Goal: Transaction & Acquisition: Purchase product/service

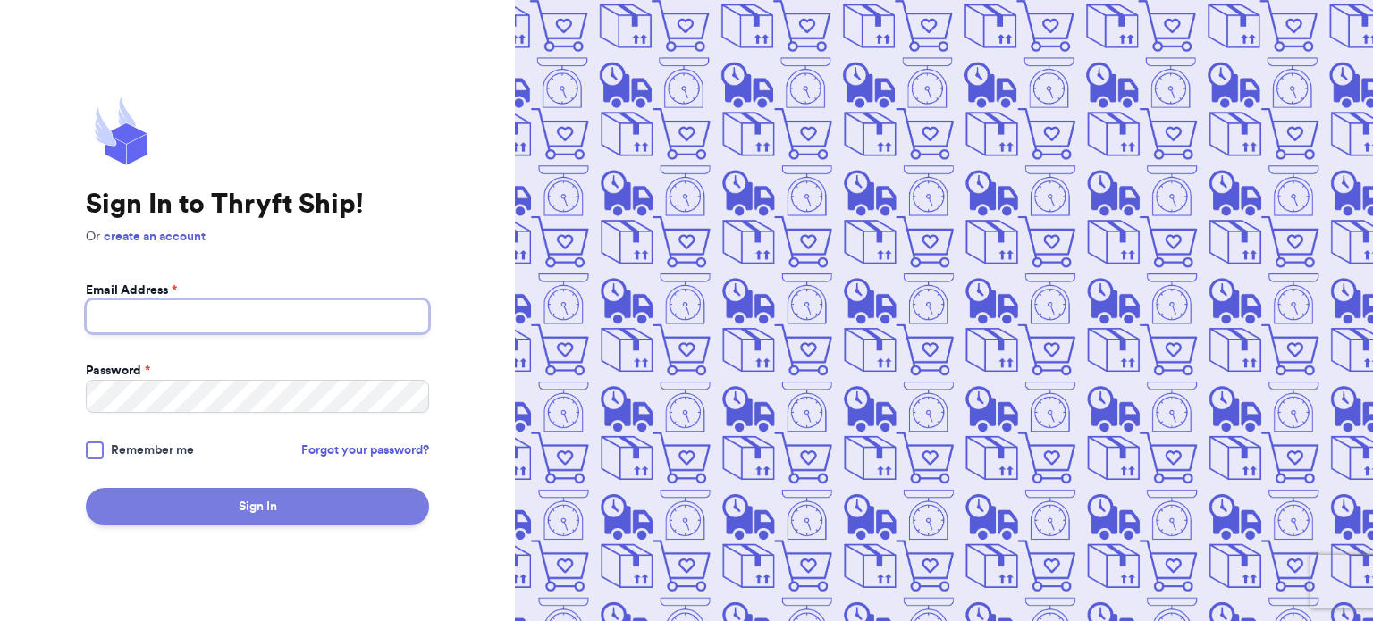
type input "[PERSON_NAME][EMAIL_ADDRESS][DOMAIN_NAME]"
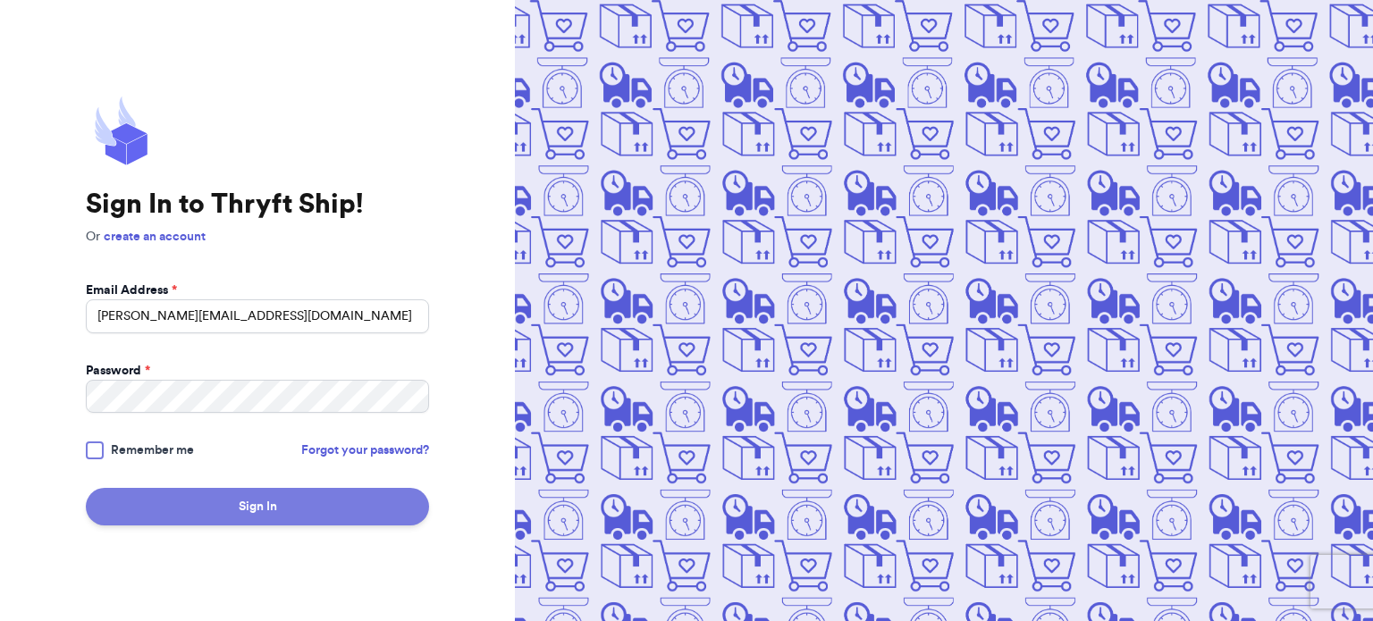
click at [221, 503] on button "Sign In" at bounding box center [257, 507] width 343 height 38
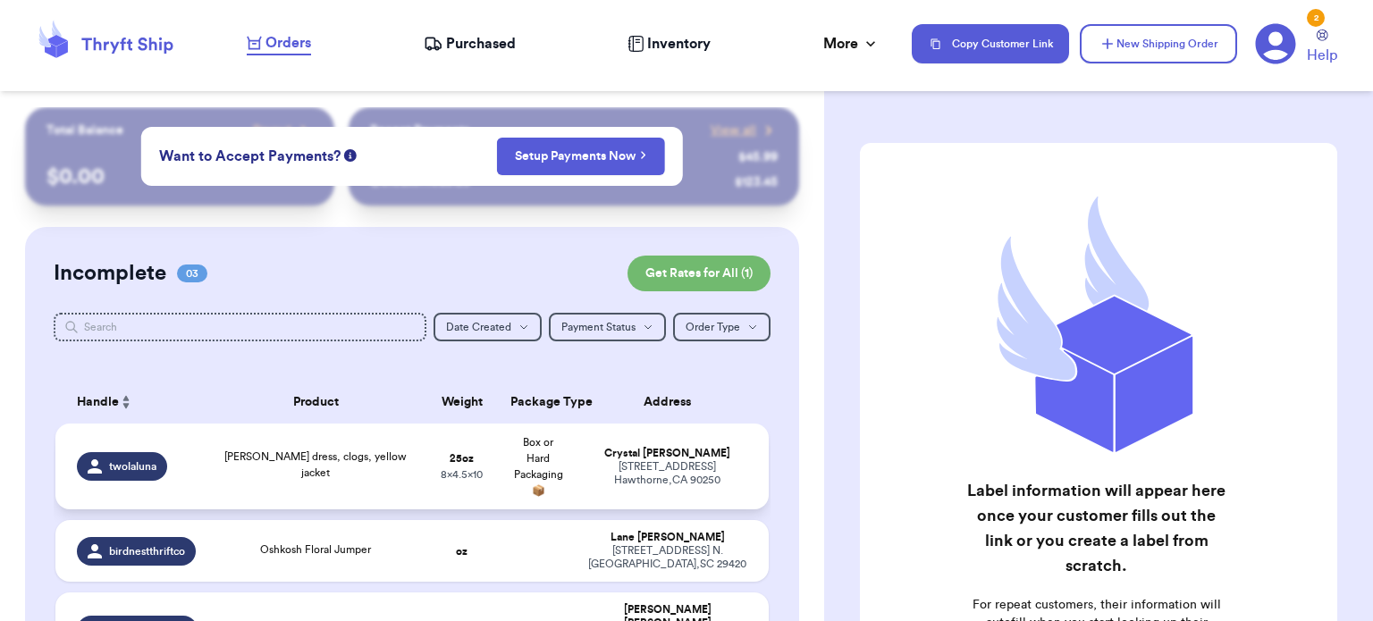
click at [577, 459] on td "[PERSON_NAME] [STREET_ADDRESS]" at bounding box center [673, 467] width 192 height 86
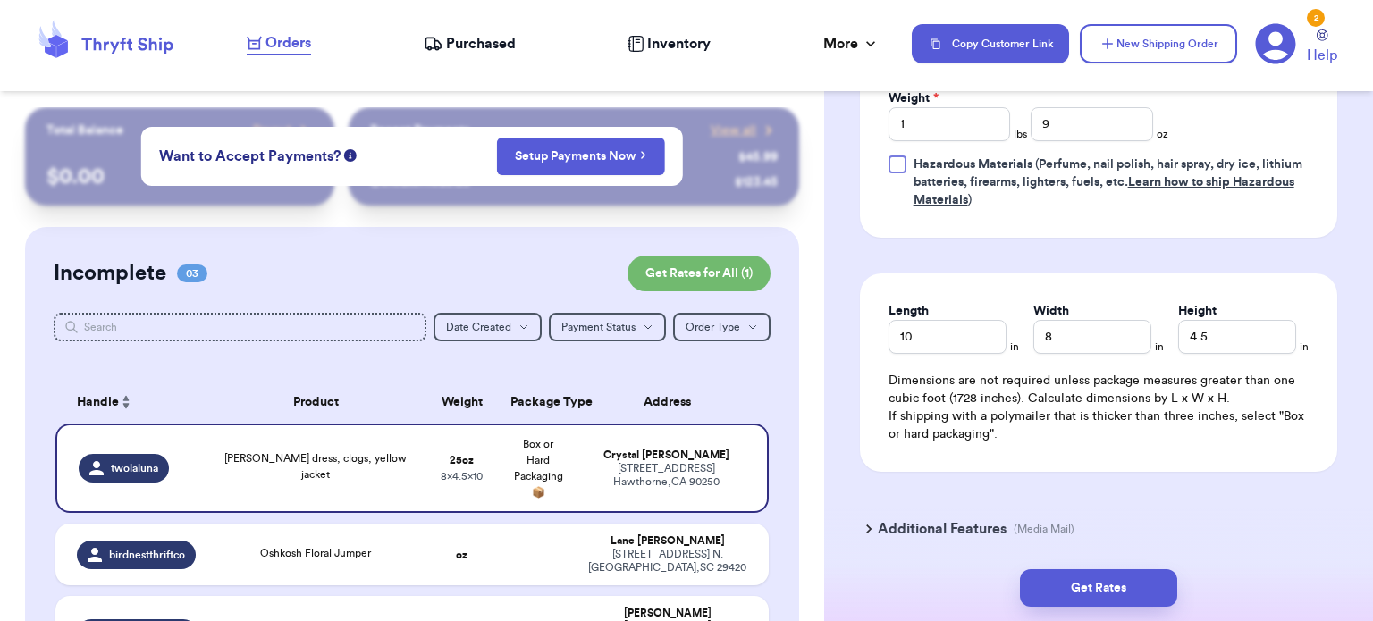
scroll to position [1003, 0]
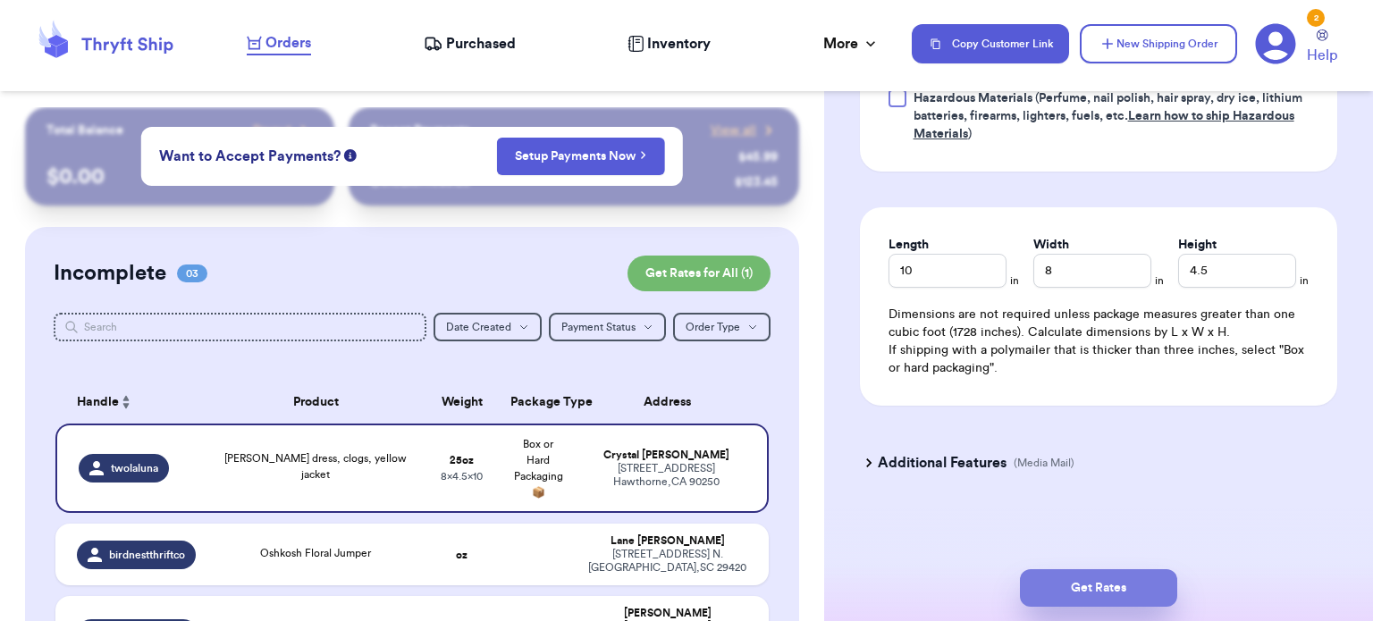
click at [1112, 595] on button "Get Rates" at bounding box center [1098, 588] width 157 height 38
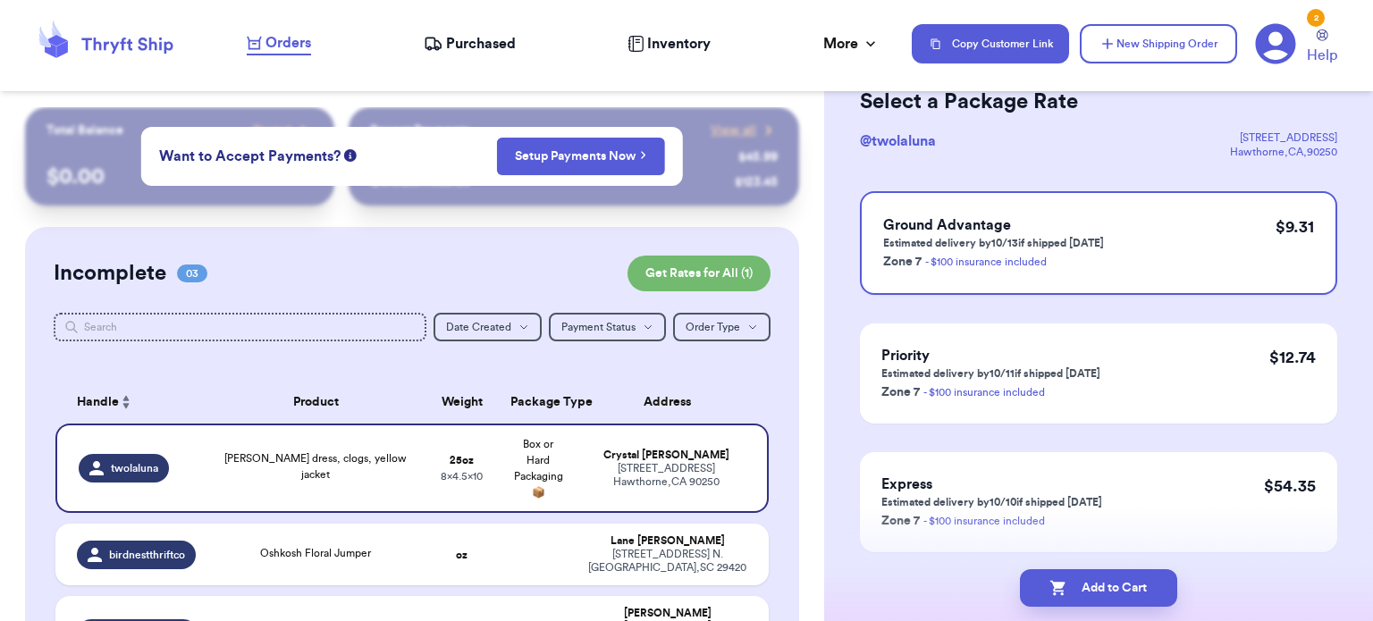
scroll to position [150, 0]
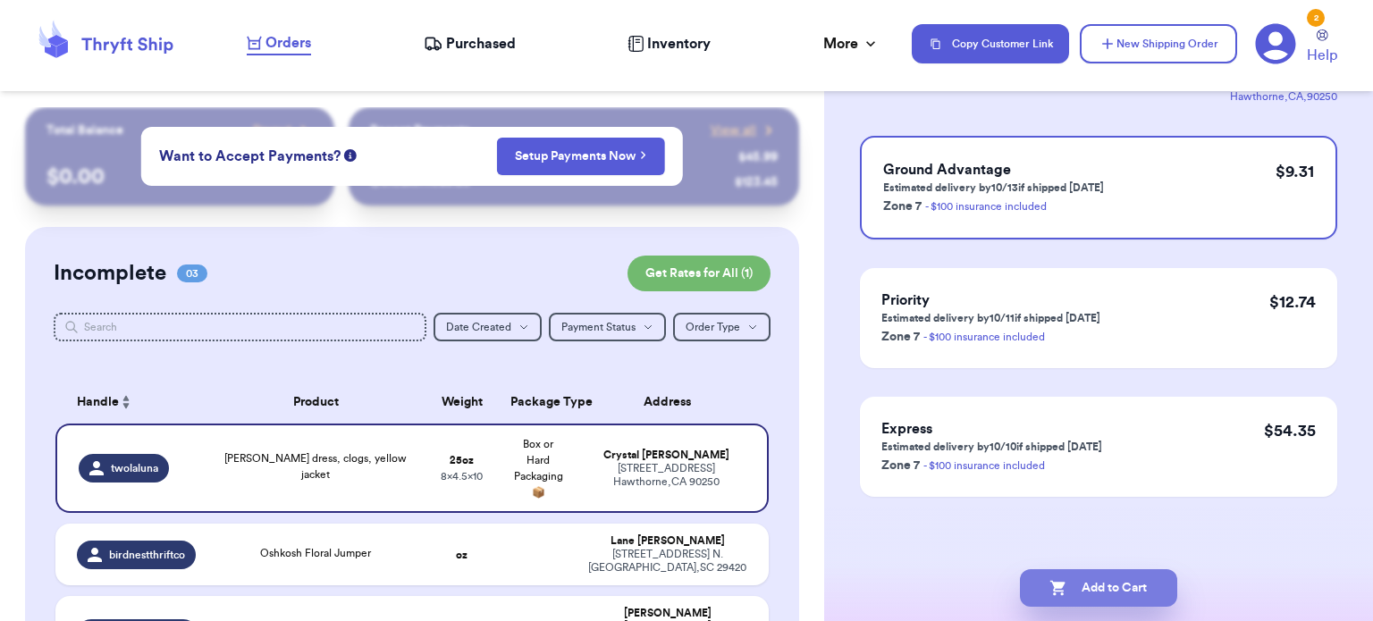
click at [1116, 596] on button "Add to Cart" at bounding box center [1098, 588] width 157 height 38
checkbox input "true"
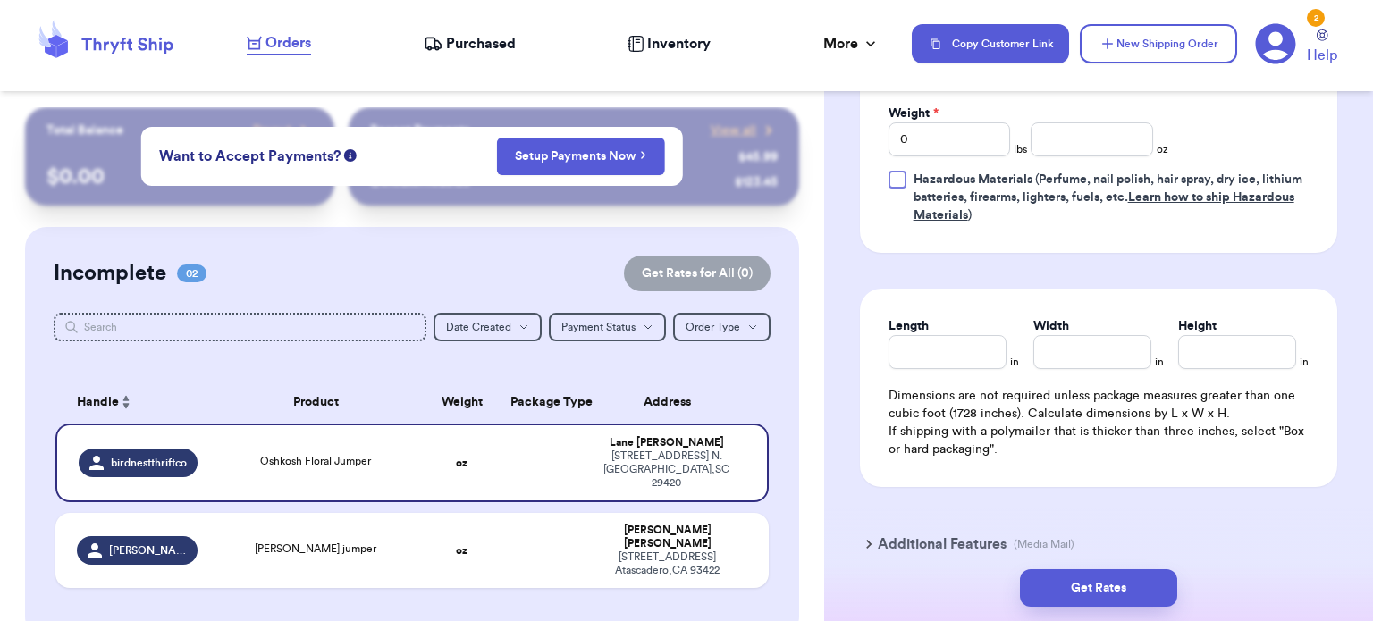
scroll to position [1003, 0]
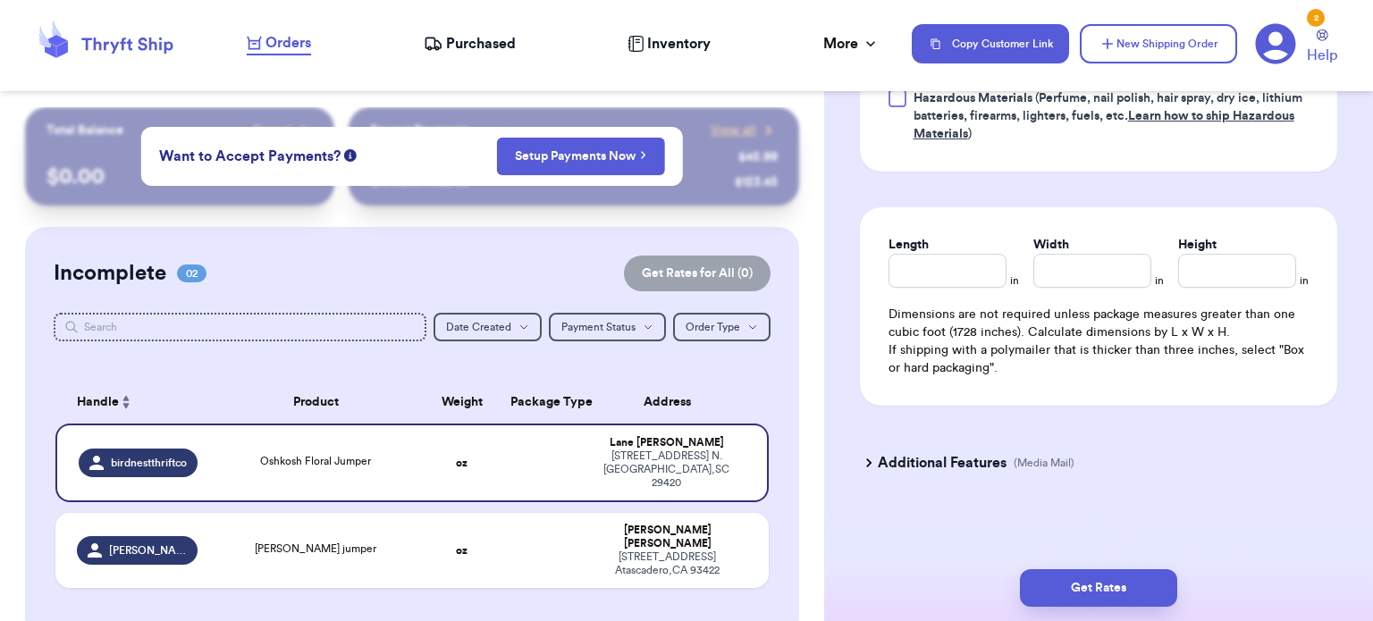
click at [1314, 28] on div "2 Help" at bounding box center [1303, 44] width 97 height 44
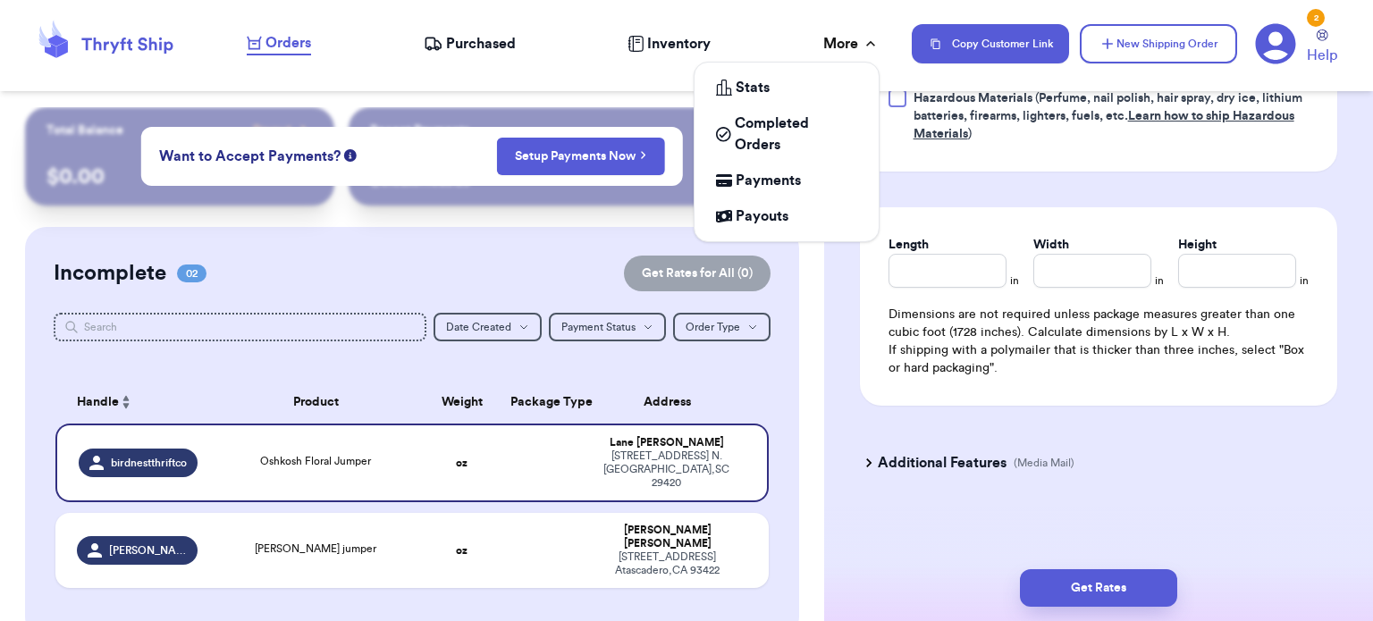
click at [854, 52] on div "More" at bounding box center [851, 43] width 56 height 21
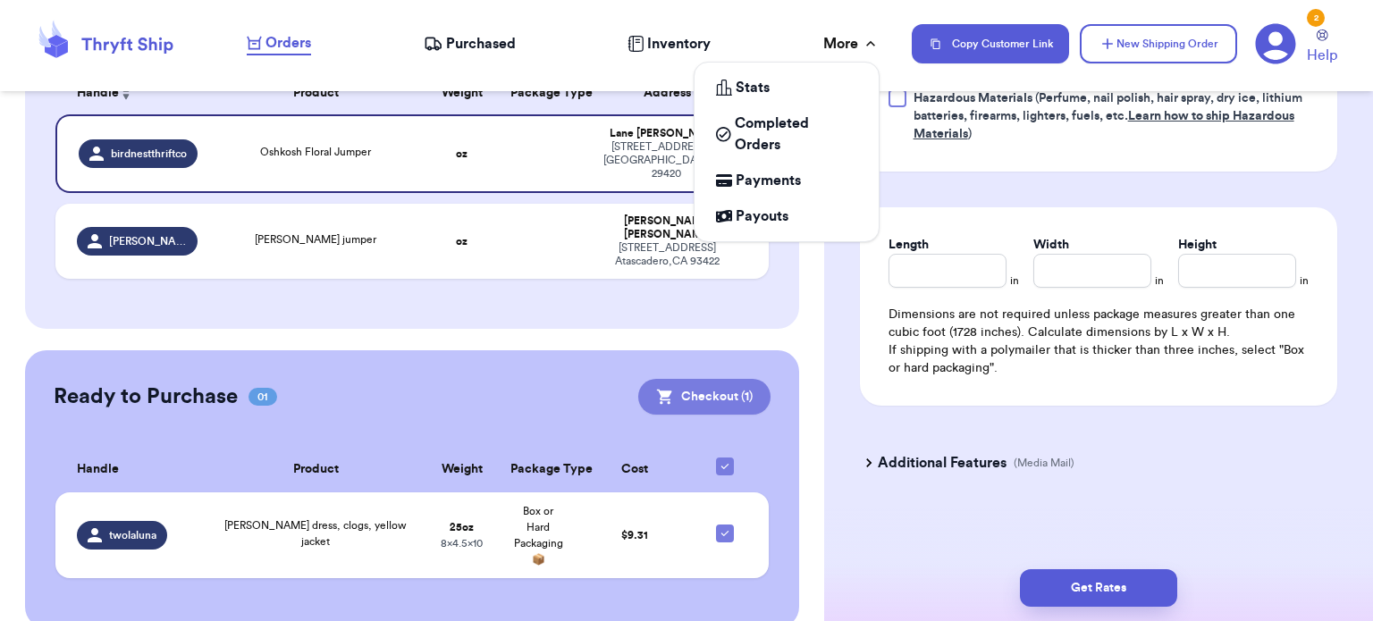
scroll to position [308, 0]
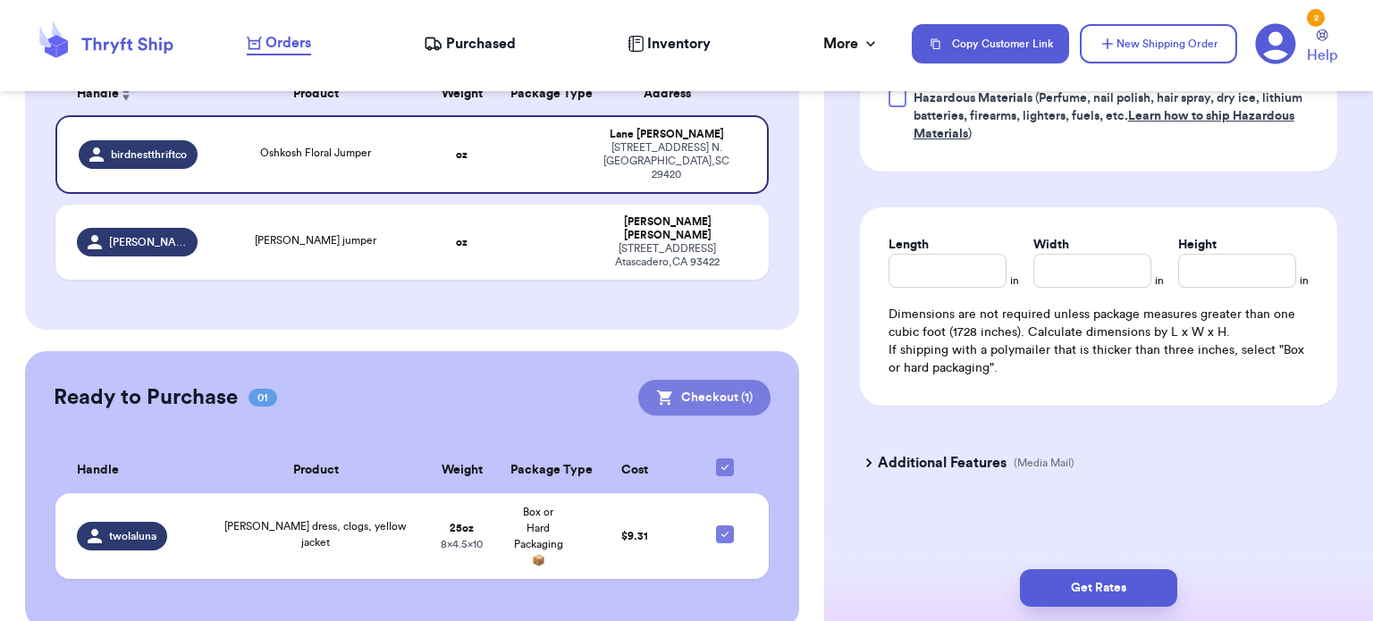
click at [689, 380] on button "Checkout ( 1 )" at bounding box center [704, 398] width 132 height 36
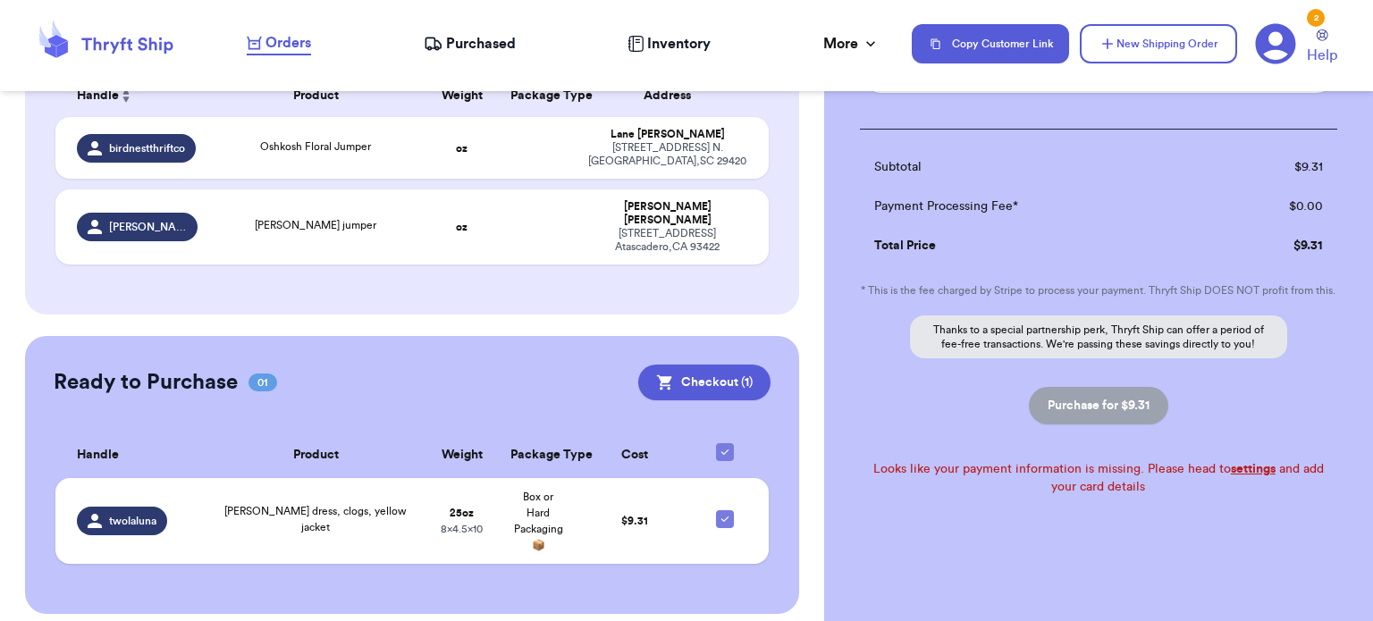
click at [1251, 471] on link "settings" at bounding box center [1253, 469] width 45 height 13
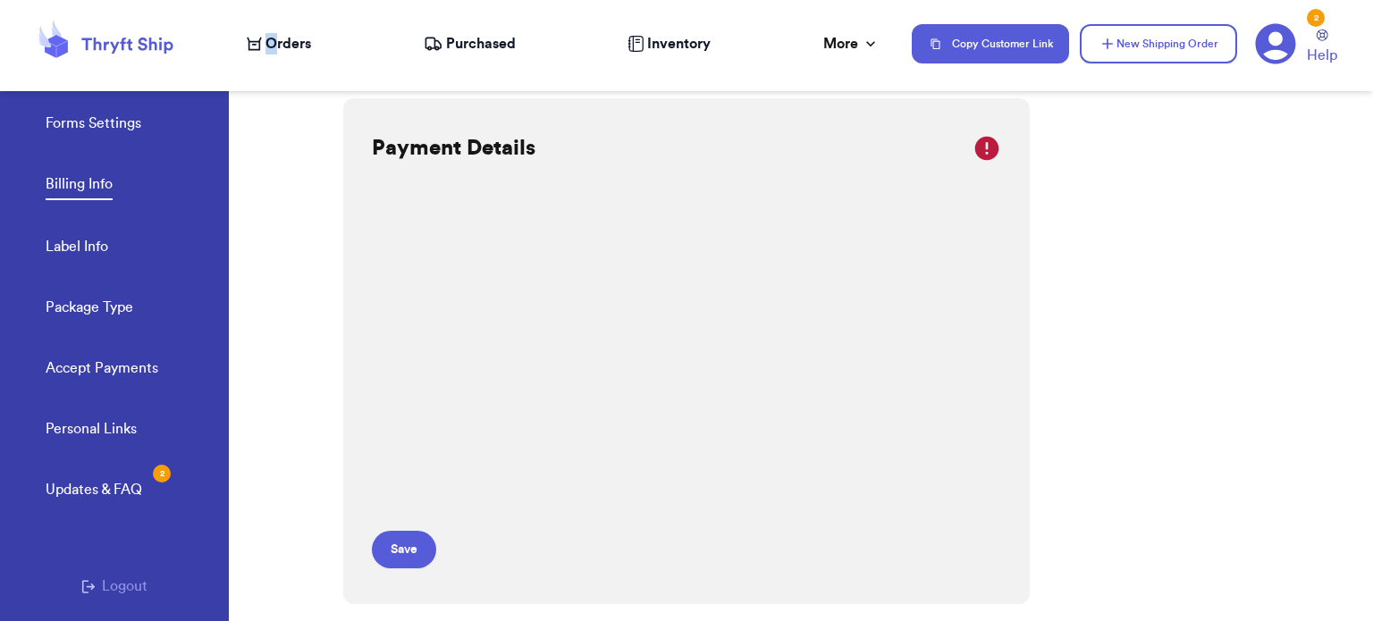
drag, startPoint x: 268, startPoint y: 56, endPoint x: 275, endPoint y: 43, distance: 15.2
click at [275, 43] on nav "Orders Purchased Inventory More Stats Completed Orders Payments Payouts Copy Cu…" at bounding box center [801, 43] width 1144 height 59
click at [275, 43] on span "Orders" at bounding box center [288, 43] width 46 height 21
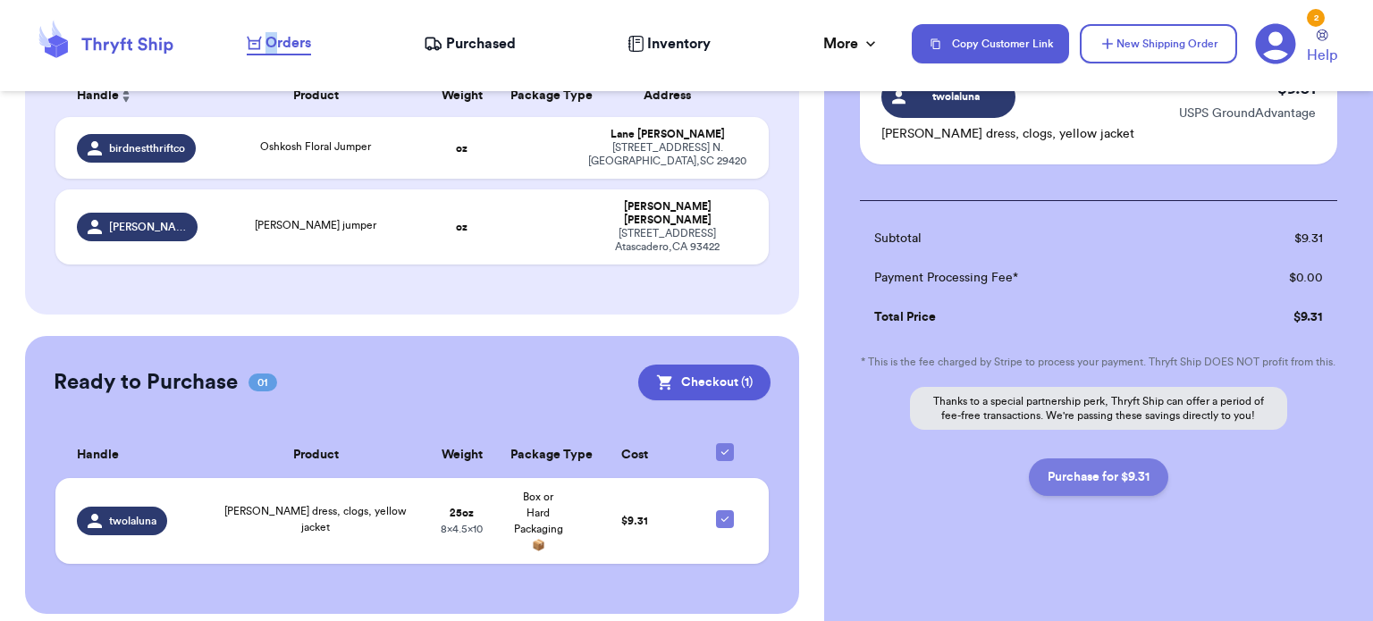
scroll to position [181, 0]
click at [1097, 485] on button "Purchase for $9.31" at bounding box center [1098, 478] width 139 height 38
checkbox input "false"
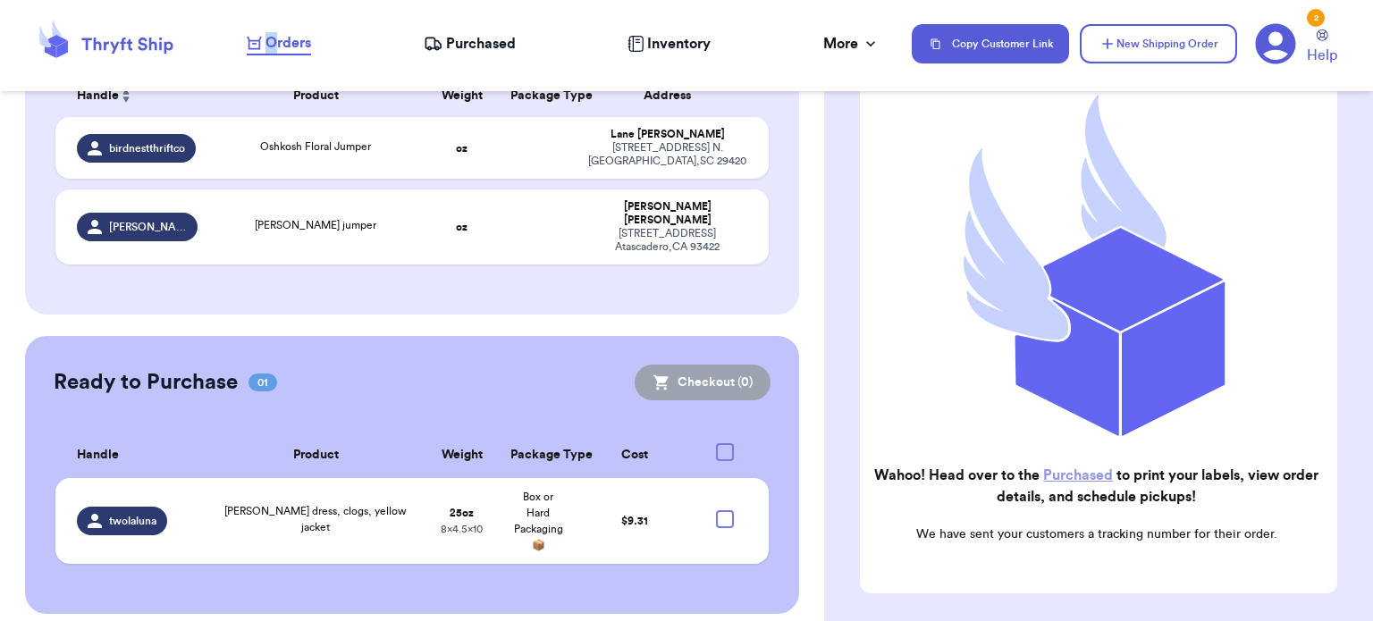
checkbox input "true"
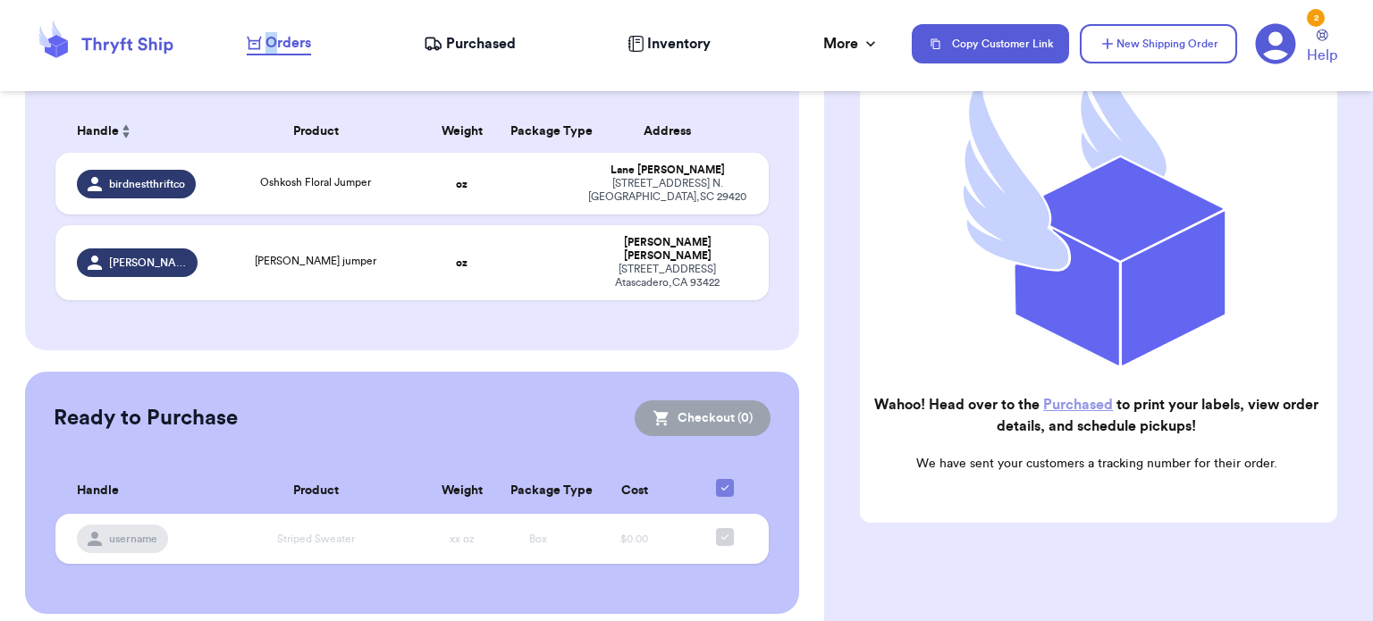
scroll to position [257, 0]
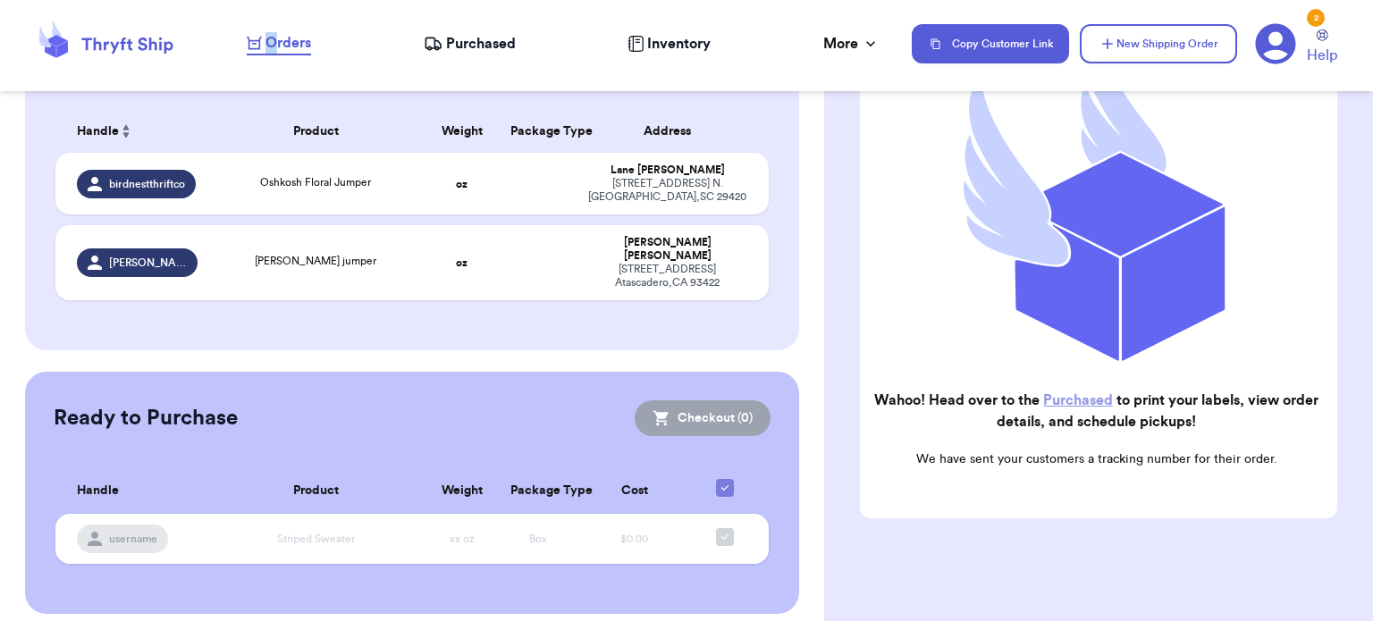
click at [1100, 393] on link "Purchased" at bounding box center [1078, 400] width 70 height 14
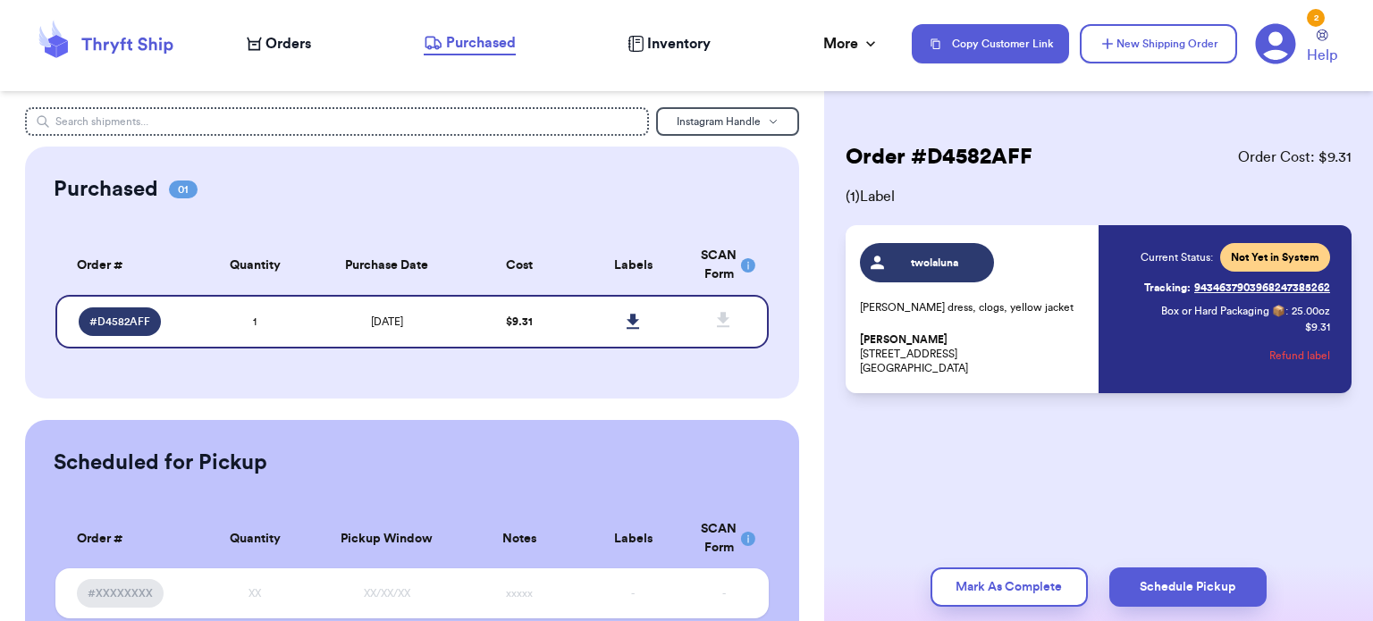
click at [1124, 322] on div "Current Status: Not Yet in System Tracking: 9434637903968247385262 Box or Hard …" at bounding box center [1216, 309] width 228 height 132
click at [897, 261] on span "twolaluna" at bounding box center [934, 263] width 85 height 14
click at [907, 267] on span "twolaluna" at bounding box center [934, 263] width 85 height 14
click at [628, 317] on icon at bounding box center [633, 322] width 13 height 16
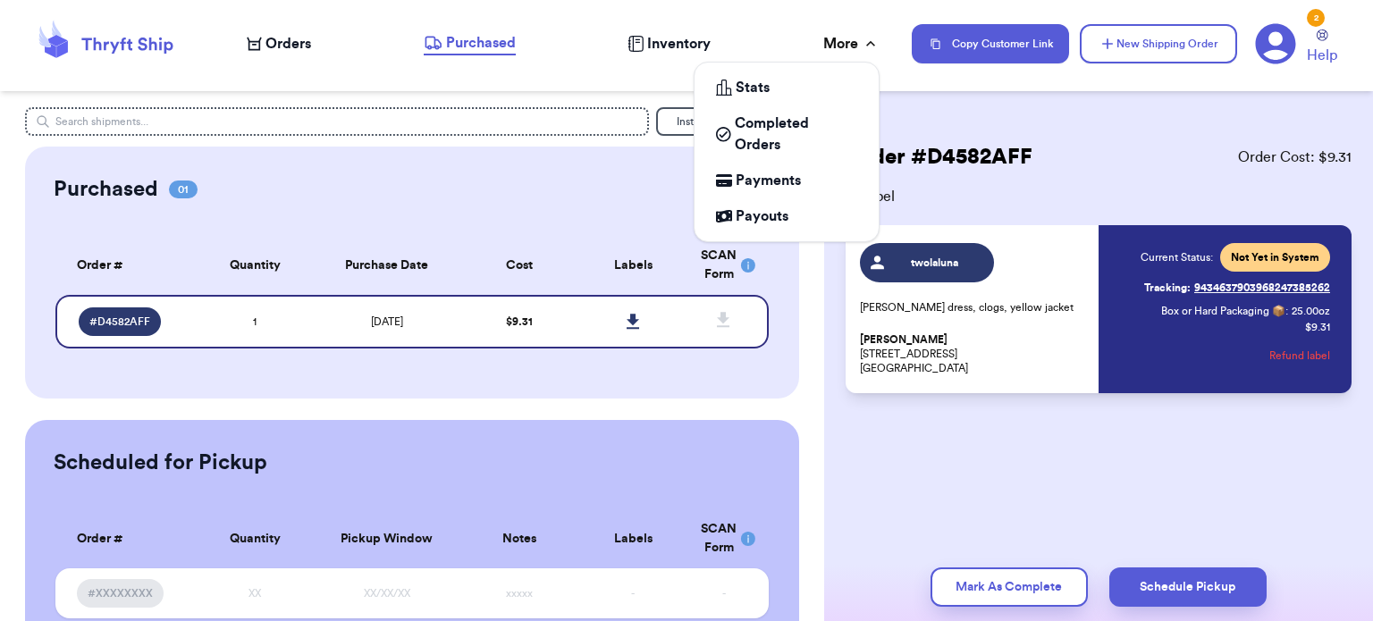
click at [870, 33] on div "More" at bounding box center [851, 43] width 56 height 21
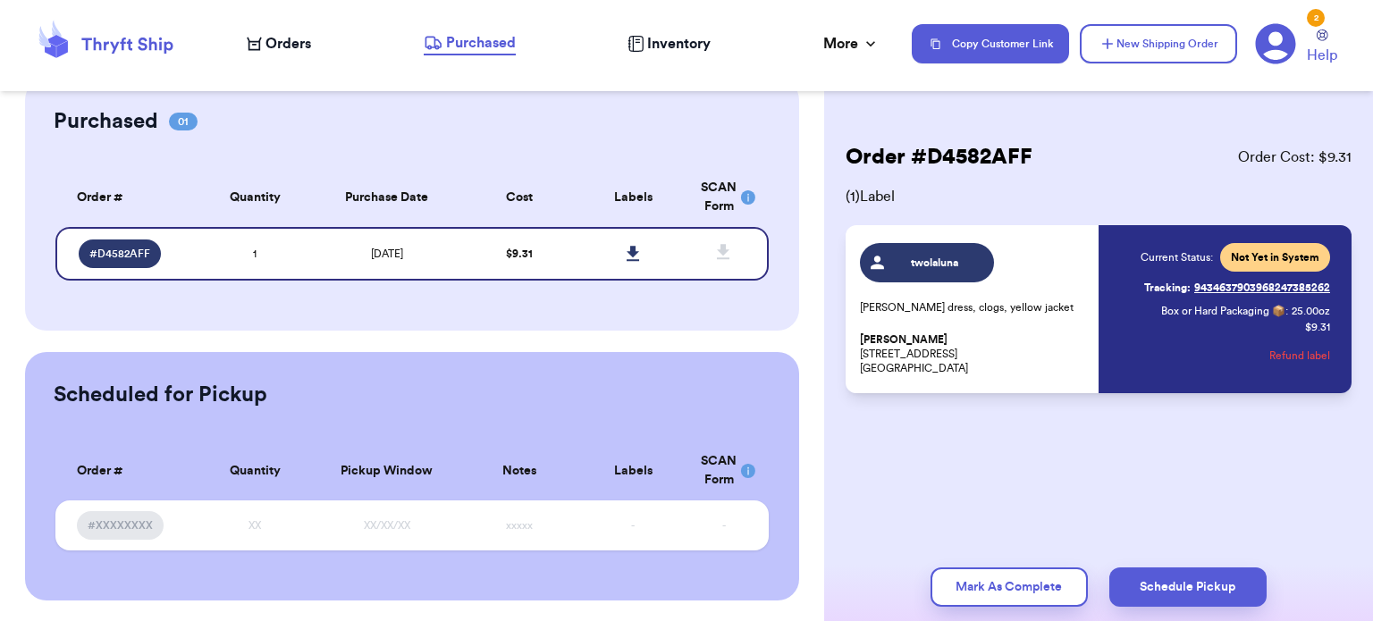
click at [1278, 39] on icon at bounding box center [1275, 43] width 41 height 41
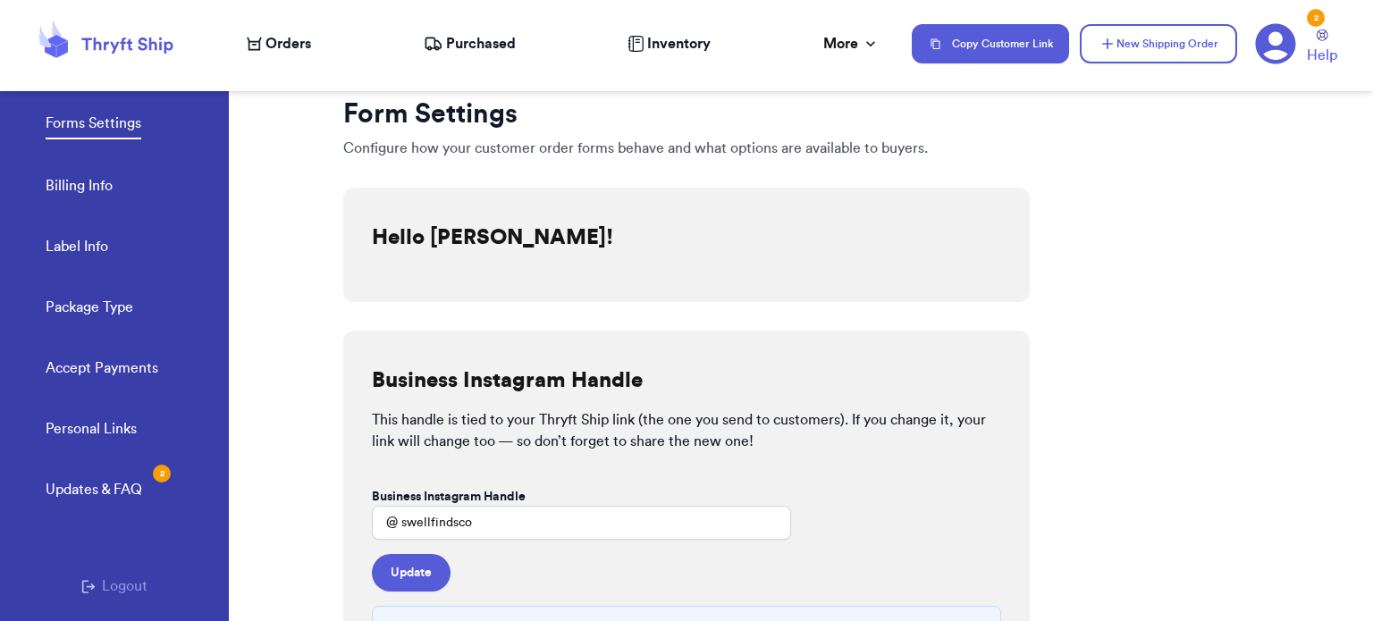
click at [63, 249] on link "Label Info" at bounding box center [77, 248] width 63 height 25
select select "IL"
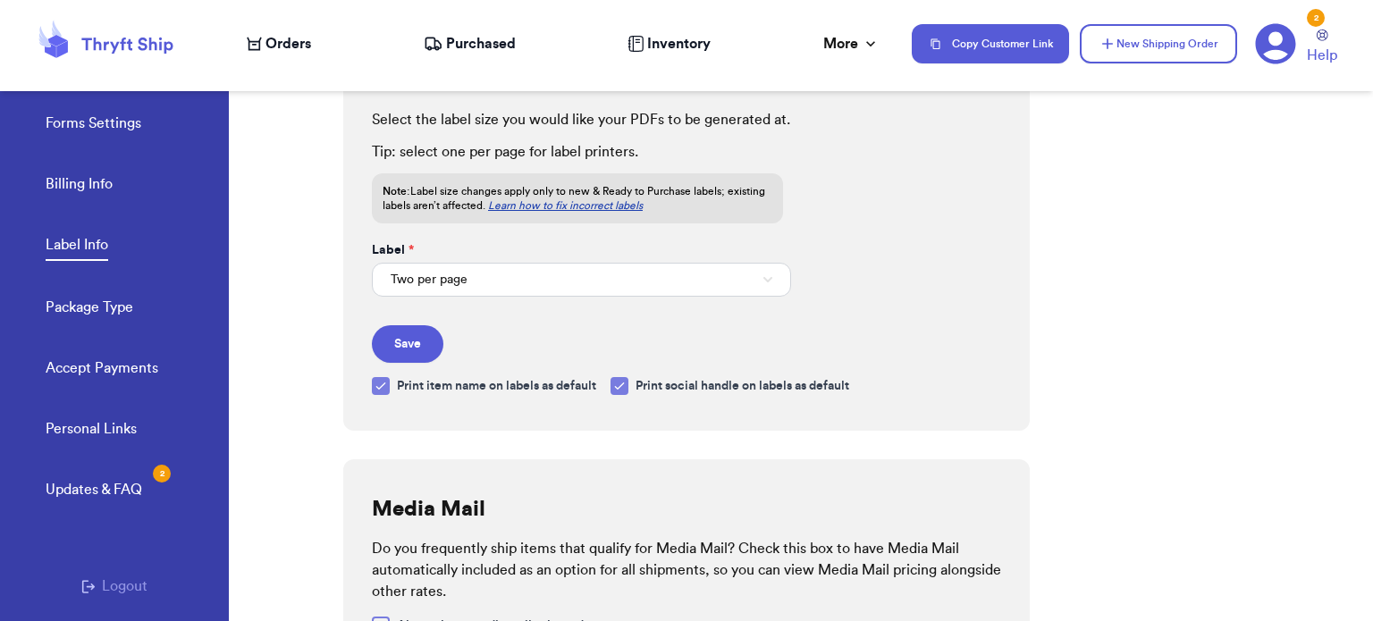
scroll to position [80, 0]
click at [584, 271] on button "Two per page" at bounding box center [581, 278] width 419 height 34
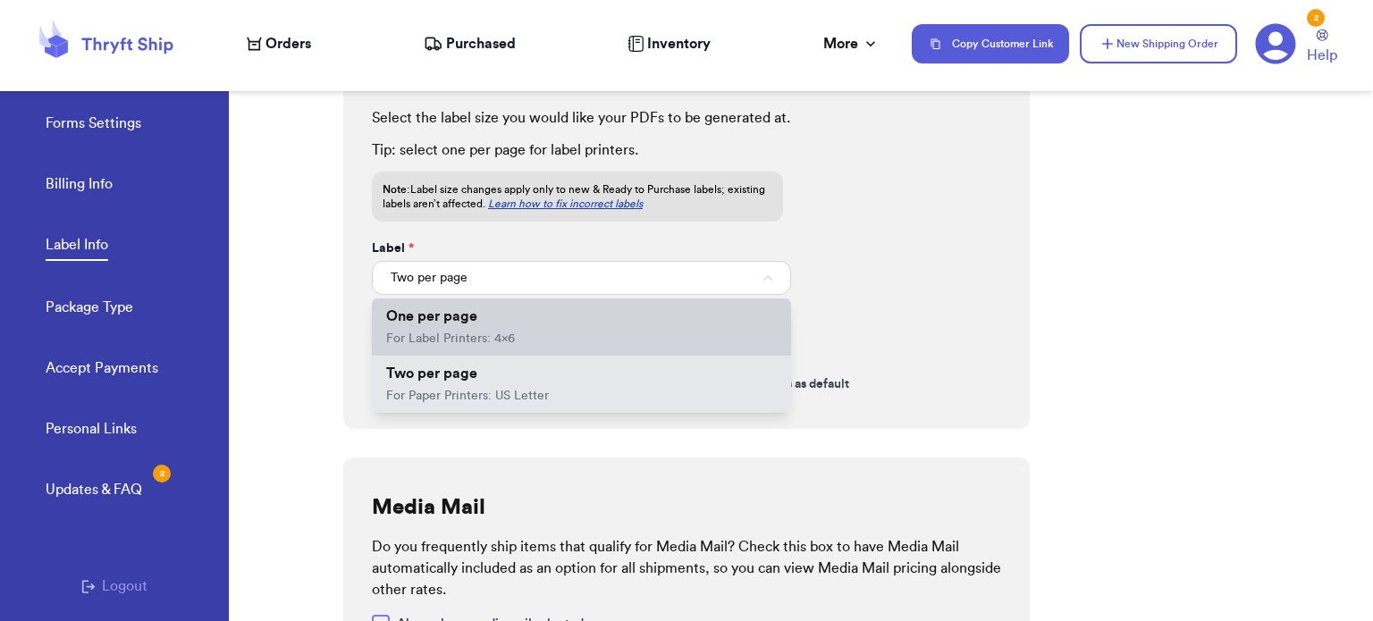
click at [535, 341] on li "One per page For Label Printers: 4x6" at bounding box center [581, 327] width 419 height 57
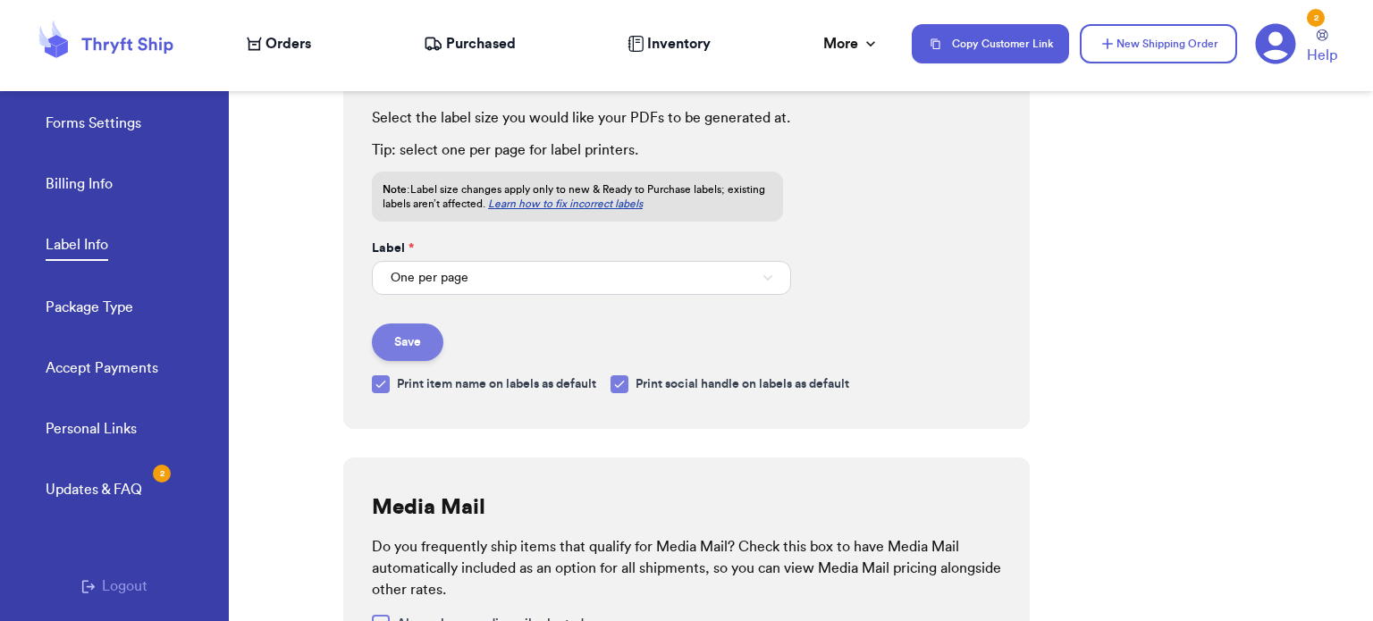
click at [412, 341] on button "Save" at bounding box center [408, 343] width 72 height 38
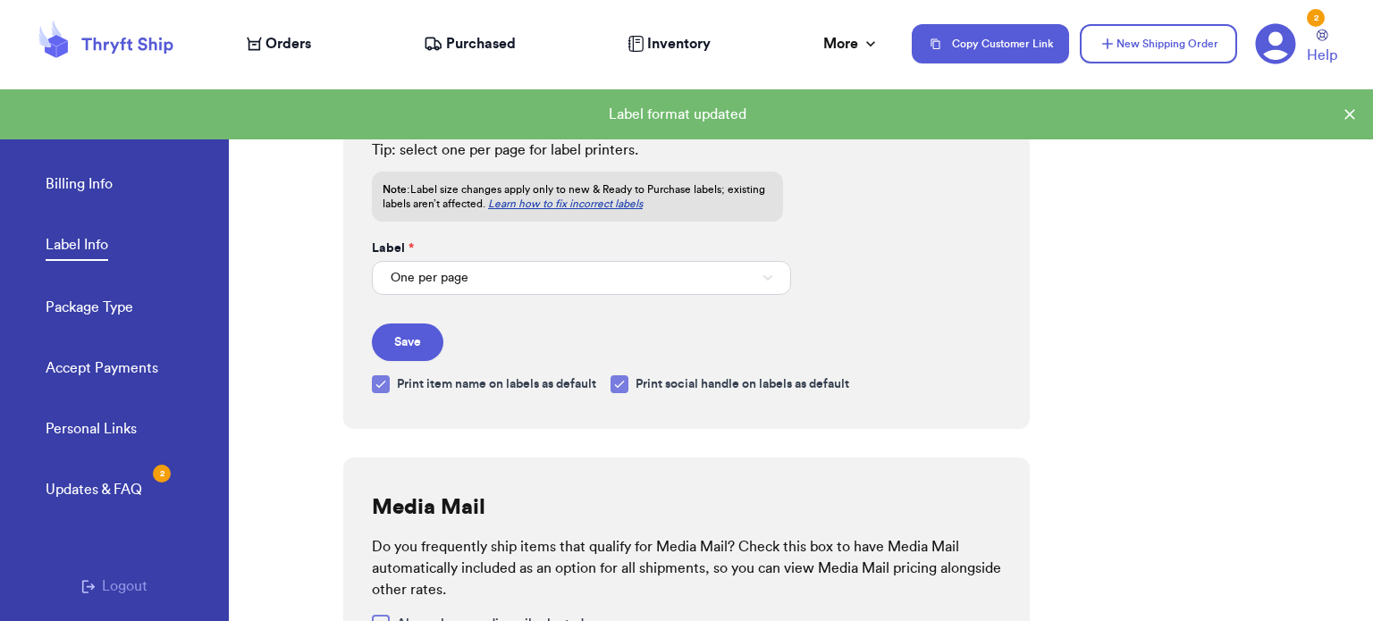
scroll to position [0, 0]
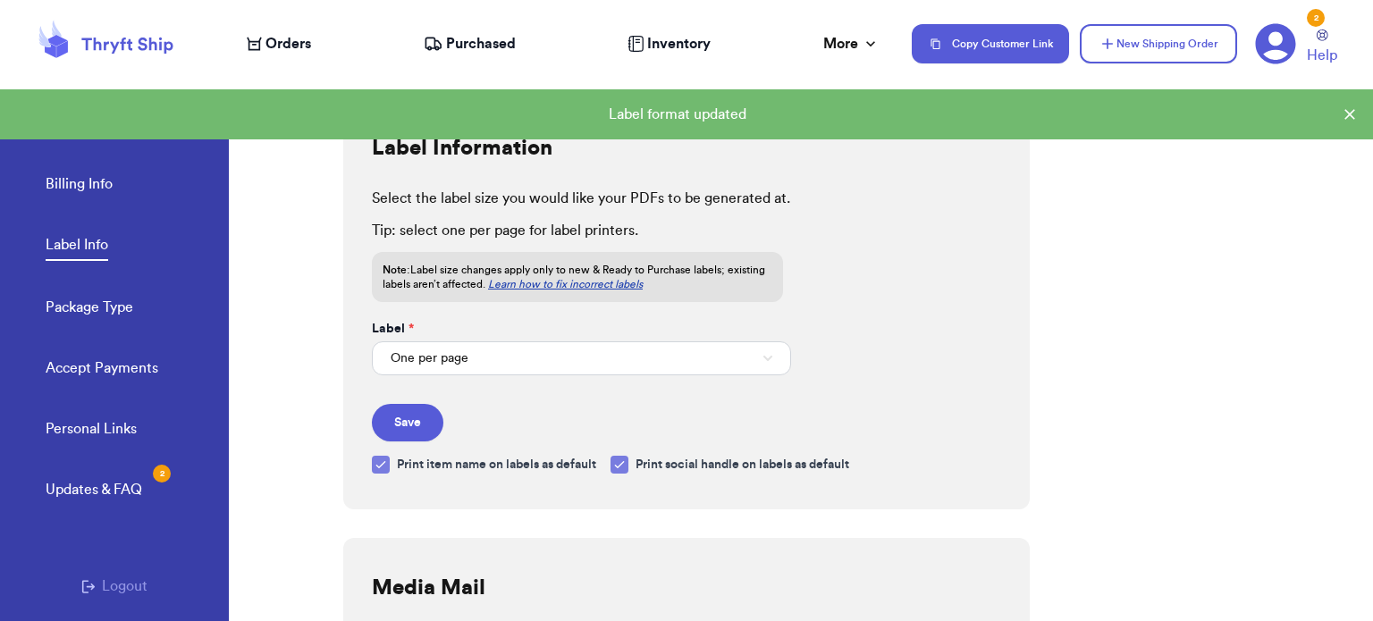
click at [568, 286] on link "Learn how to fix incorrect labels" at bounding box center [565, 284] width 155 height 11
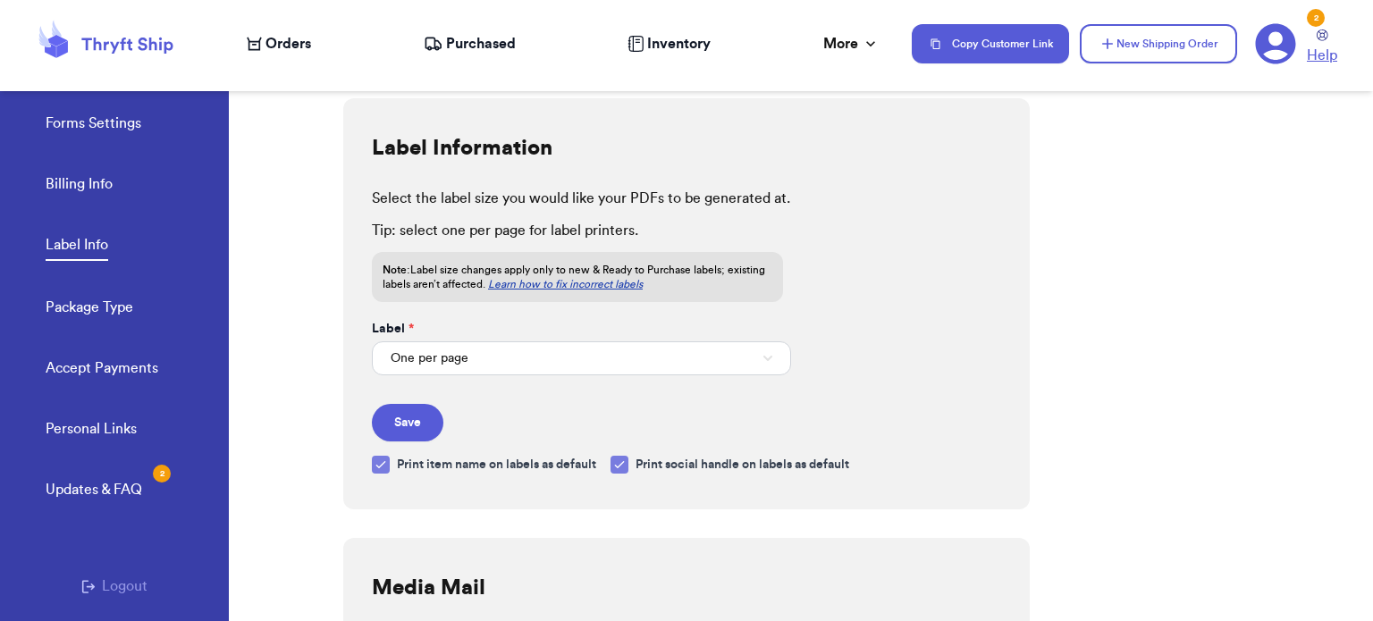
click at [1324, 35] on icon at bounding box center [1323, 35] width 12 height 12
click at [1281, 49] on icon at bounding box center [1276, 44] width 40 height 40
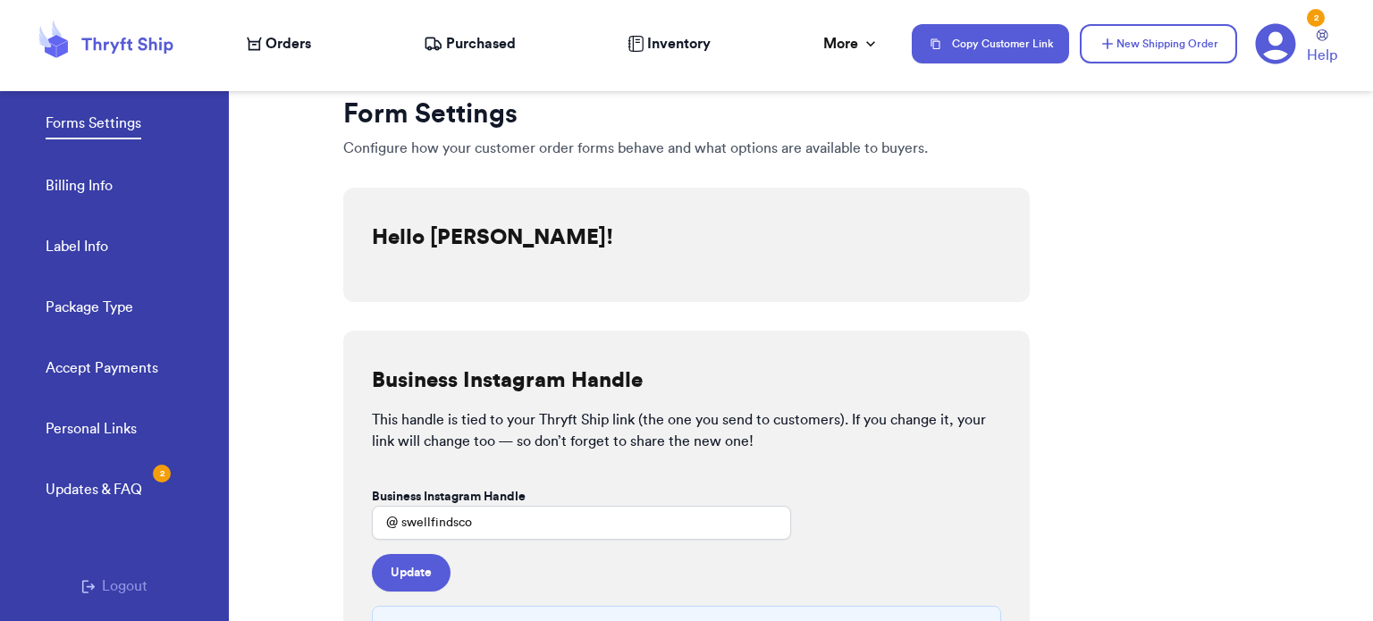
click at [1281, 49] on icon at bounding box center [1276, 44] width 40 height 40
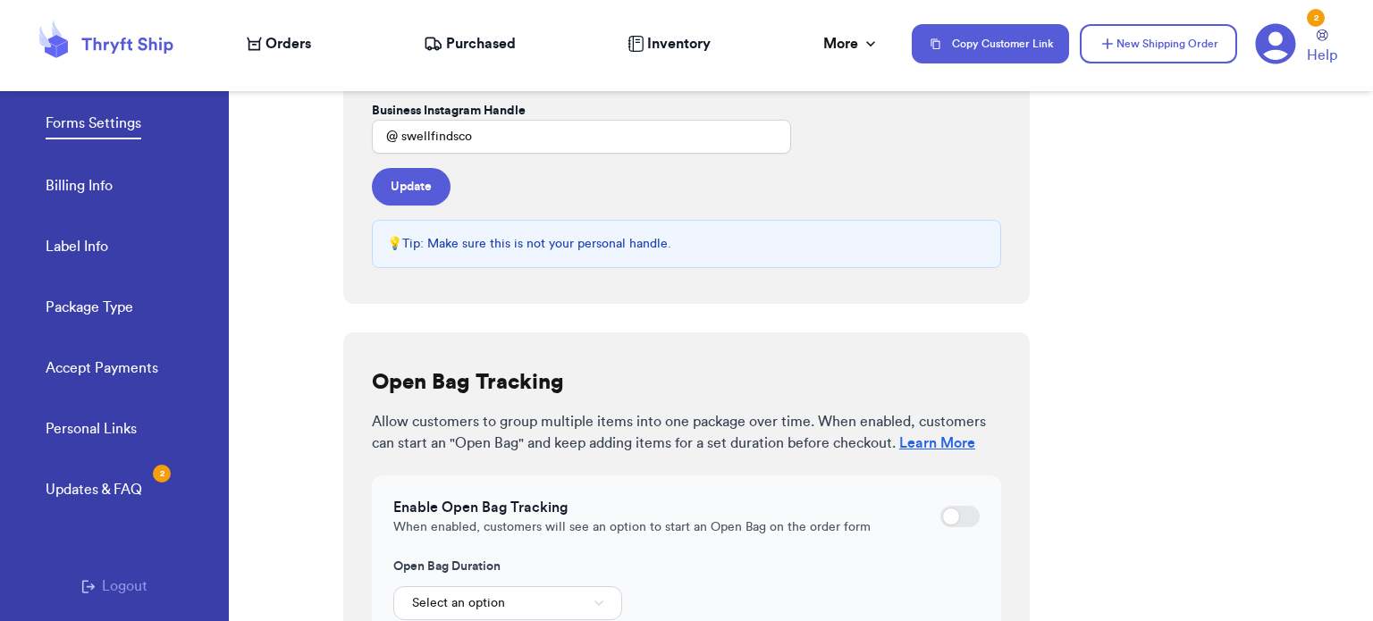
scroll to position [617, 0]
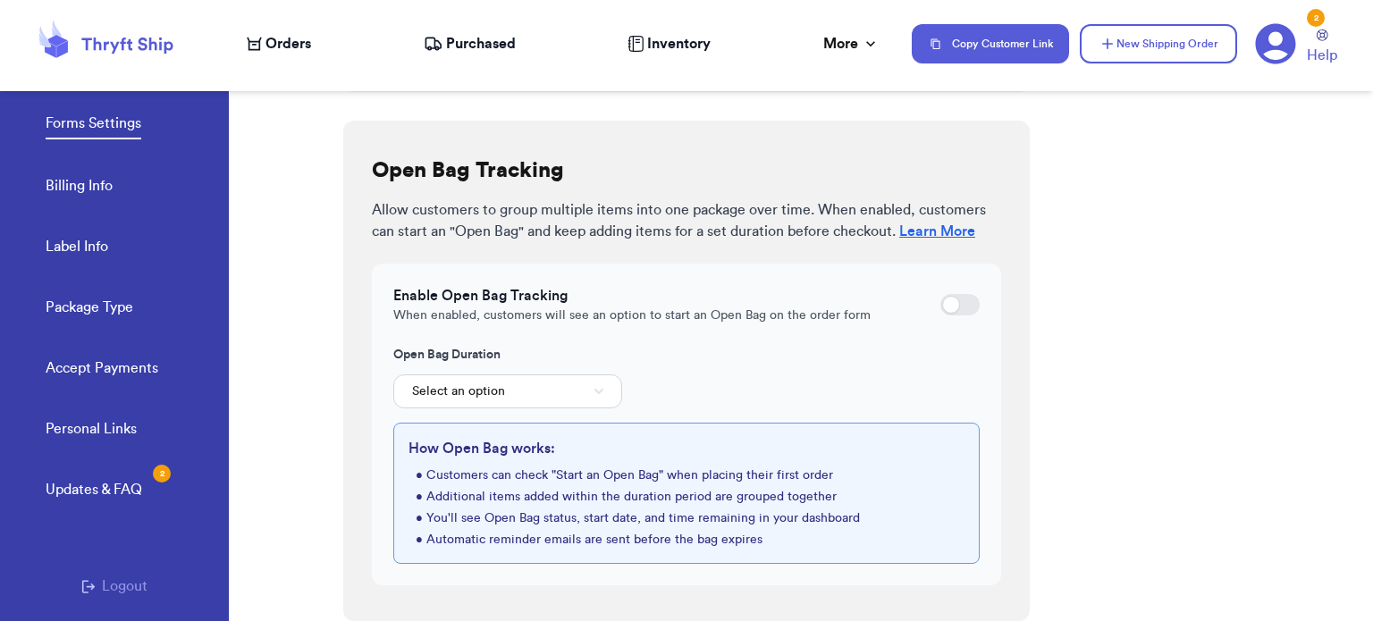
click at [97, 245] on link "Label Info" at bounding box center [77, 248] width 63 height 25
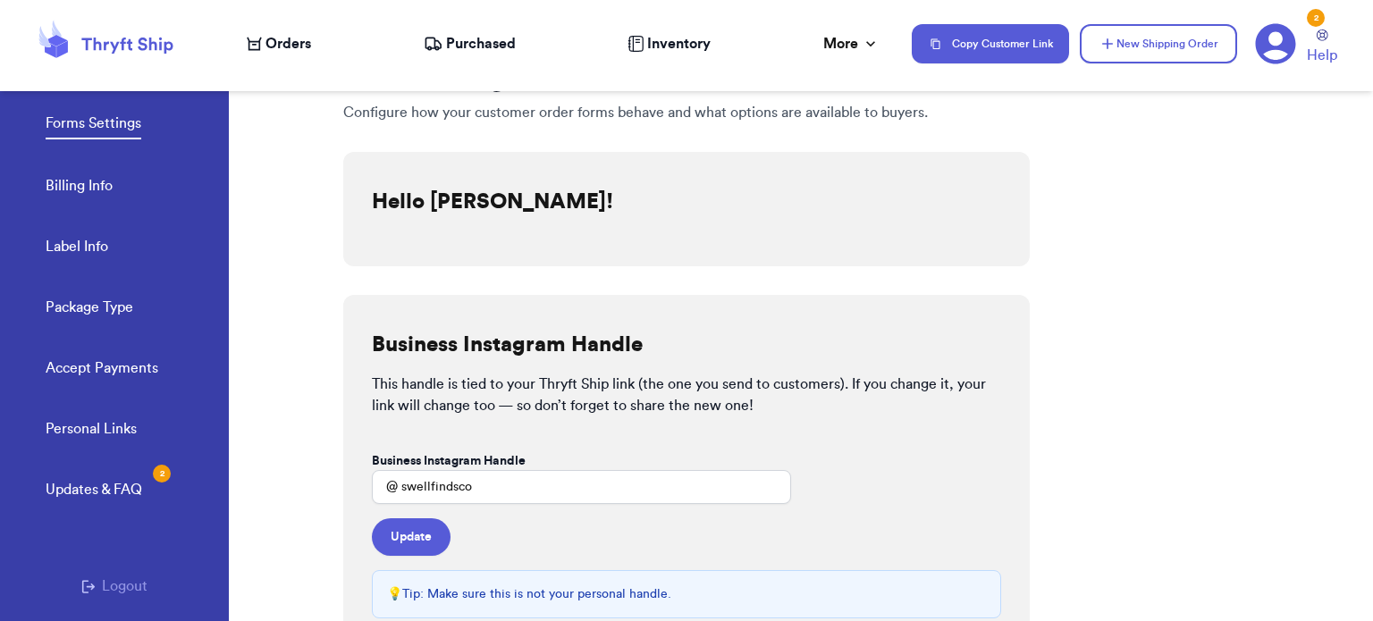
select select "IL"
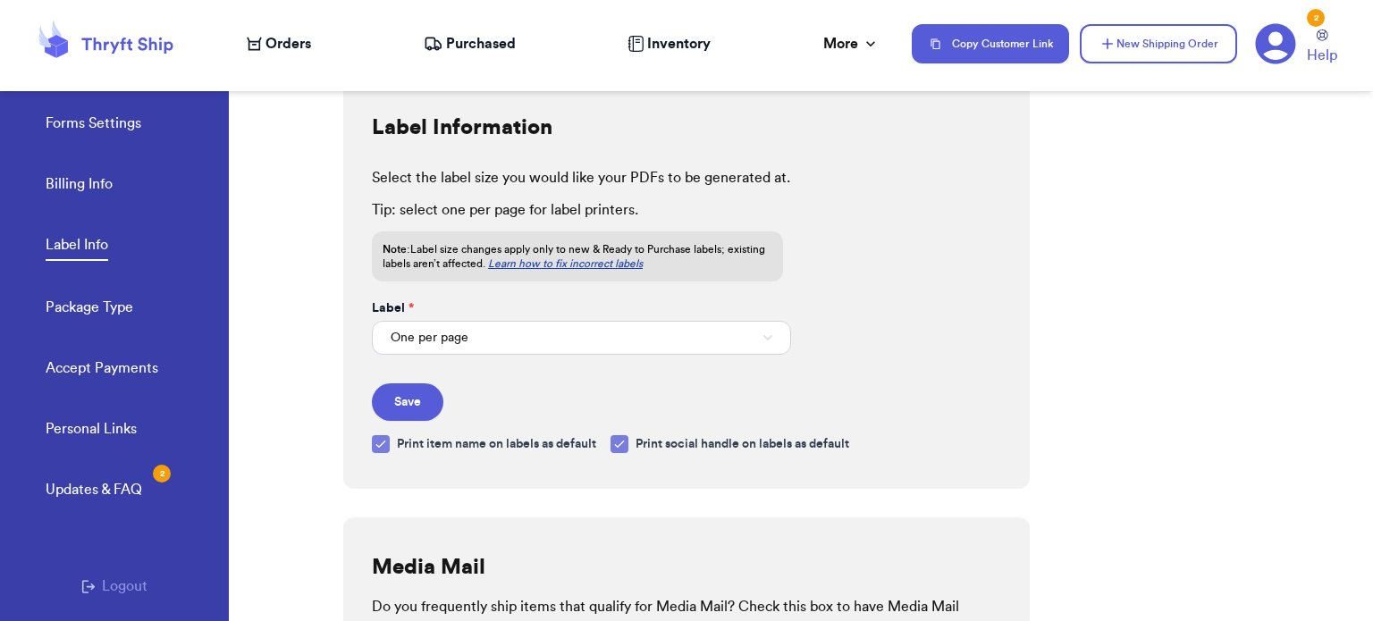
scroll to position [11, 0]
